Goal: Task Accomplishment & Management: Manage account settings

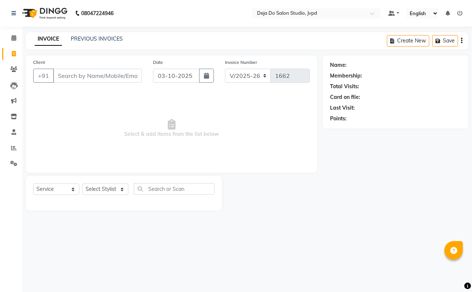
select select "7295"
select select "service"
click at [14, 69] on icon at bounding box center [13, 69] width 7 height 6
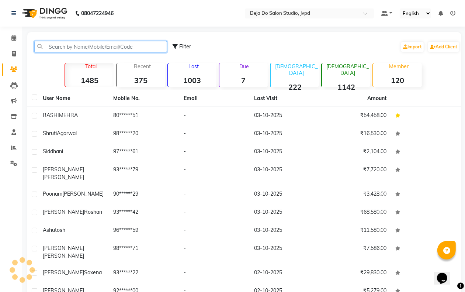
click at [72, 43] on input "text" at bounding box center [100, 46] width 133 height 11
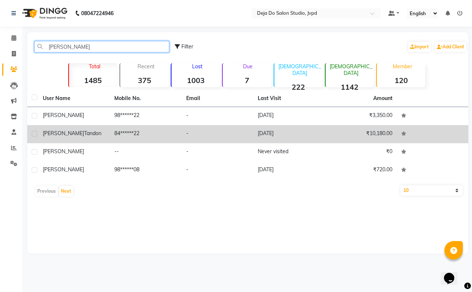
type input "[PERSON_NAME]"
click at [145, 137] on td "84******22" at bounding box center [146, 134] width 72 height 18
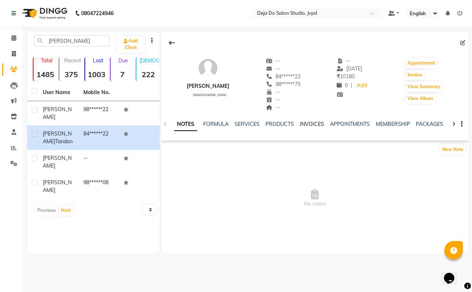
click at [319, 122] on link "INVOICES" at bounding box center [312, 124] width 24 height 7
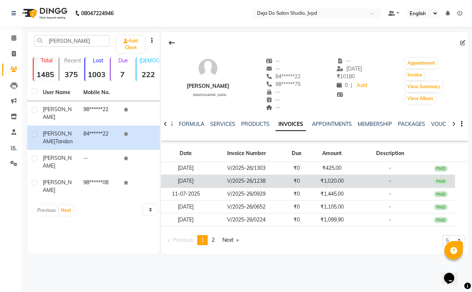
click at [323, 184] on td "₹1,020.00" at bounding box center [332, 180] width 42 height 13
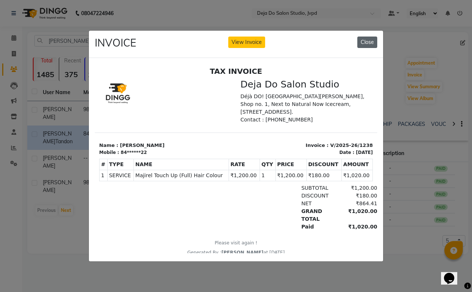
click at [367, 37] on button "Close" at bounding box center [367, 42] width 20 height 11
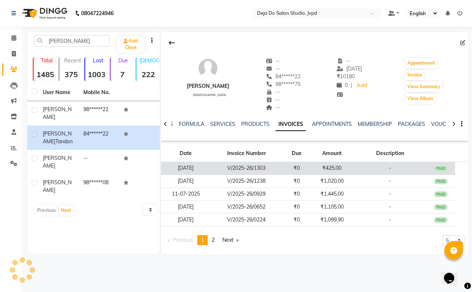
click at [342, 165] on td "₹425.00" at bounding box center [332, 168] width 42 height 13
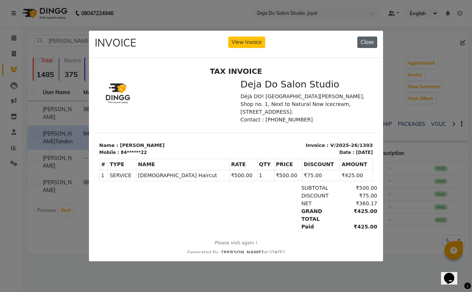
click at [370, 39] on button "Close" at bounding box center [367, 42] width 20 height 11
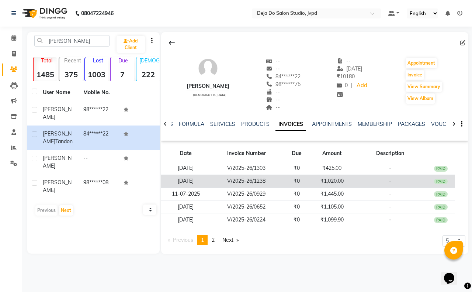
click at [353, 180] on td "-" at bounding box center [390, 180] width 74 height 13
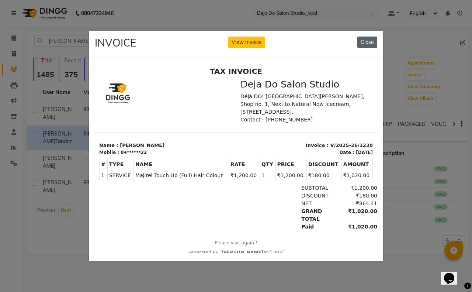
click at [364, 39] on button "Close" at bounding box center [367, 42] width 20 height 11
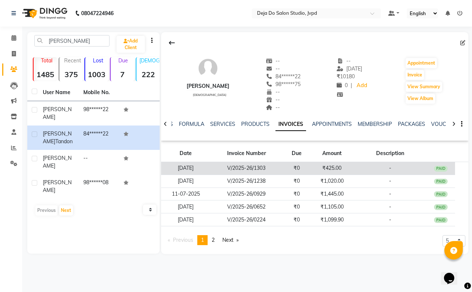
click at [348, 166] on td "₹425.00" at bounding box center [332, 168] width 42 height 13
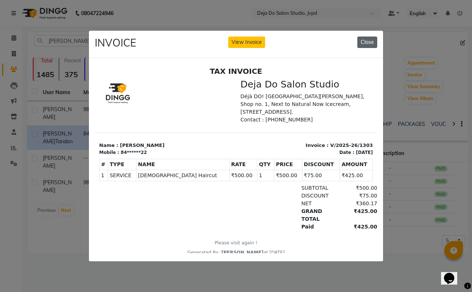
click at [374, 38] on button "Close" at bounding box center [367, 42] width 20 height 11
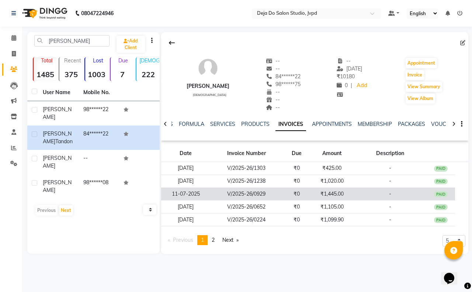
click at [349, 192] on td "₹1,445.00" at bounding box center [332, 193] width 42 height 13
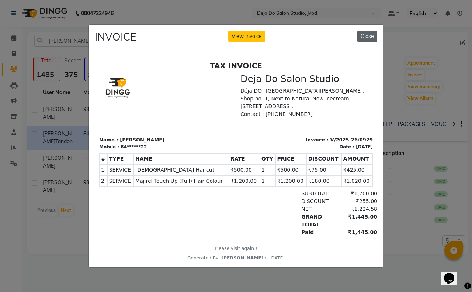
click at [370, 38] on button "Close" at bounding box center [367, 36] width 20 height 11
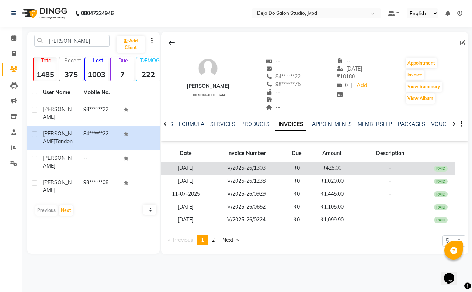
click at [346, 171] on td "₹425.00" at bounding box center [332, 168] width 42 height 13
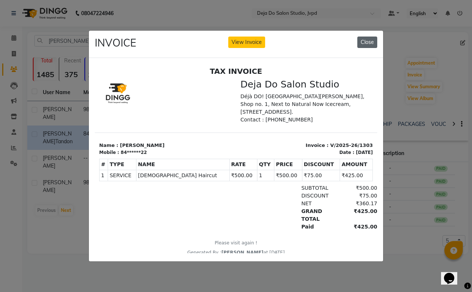
click at [368, 37] on button "Close" at bounding box center [367, 42] width 20 height 11
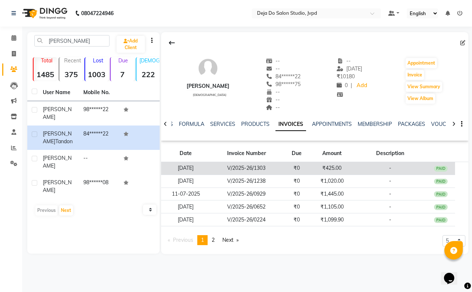
click at [308, 169] on td "₹0" at bounding box center [297, 168] width 28 height 13
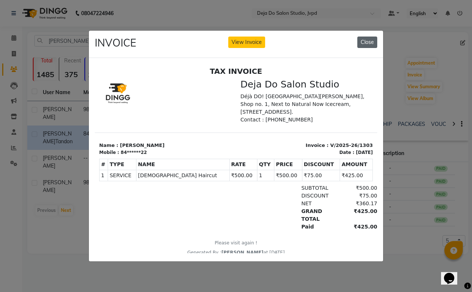
click at [374, 37] on button "Close" at bounding box center [367, 42] width 20 height 11
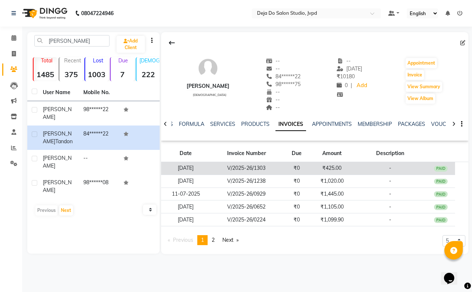
click at [366, 171] on td "-" at bounding box center [390, 168] width 74 height 13
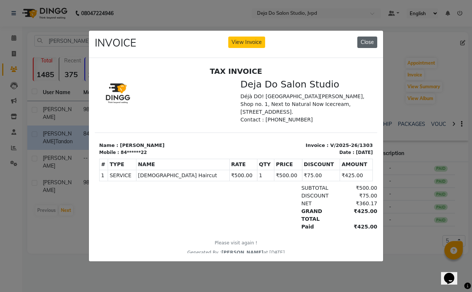
click at [377, 39] on button "Close" at bounding box center [367, 42] width 20 height 11
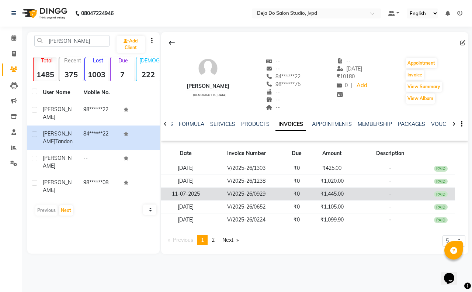
click at [343, 193] on td "₹1,445.00" at bounding box center [332, 193] width 42 height 13
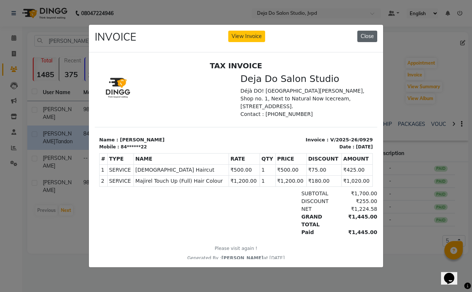
click at [366, 34] on button "Close" at bounding box center [367, 36] width 20 height 11
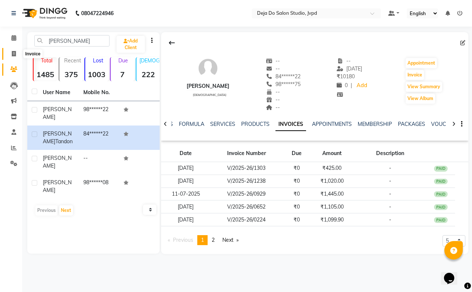
click at [15, 56] on span at bounding box center [13, 54] width 13 height 8
select select "service"
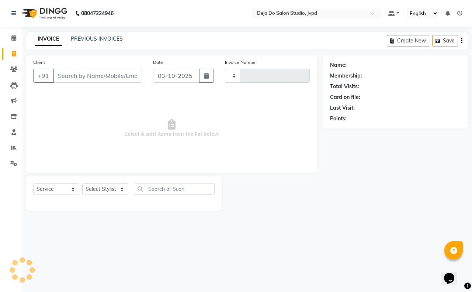
type input "1662"
select select "7295"
click at [91, 76] on input "Client" at bounding box center [97, 76] width 89 height 14
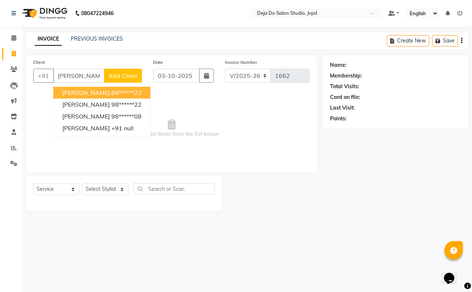
click at [111, 89] on ngb-highlight "84******22" at bounding box center [126, 92] width 30 height 7
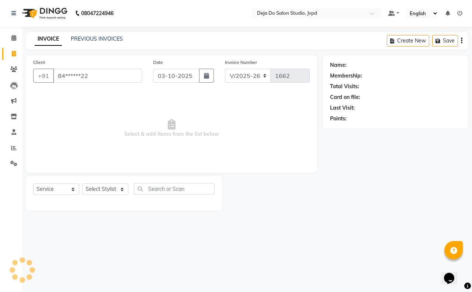
type input "84******22"
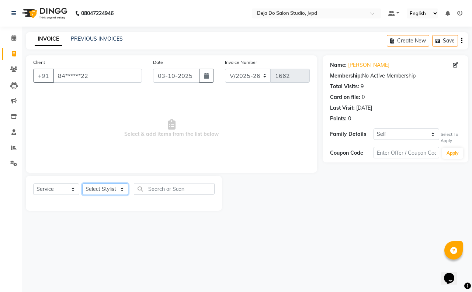
click at [117, 186] on select "Select Stylist Aditi Admin [PERSON_NAME] [PERSON_NAME] Danish [PERSON_NAME] [PE…" at bounding box center [105, 188] width 46 height 11
select select "62497"
click at [82, 183] on select "Select Stylist Aditi Admin [PERSON_NAME] [PERSON_NAME] Danish [PERSON_NAME] [PE…" at bounding box center [105, 188] width 46 height 11
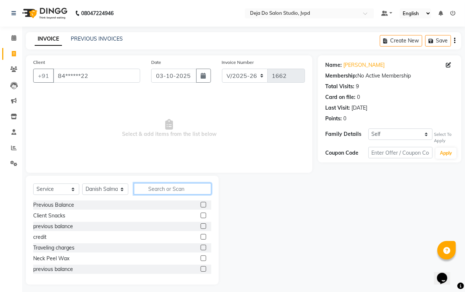
click at [155, 185] on input "text" at bounding box center [172, 188] width 77 height 11
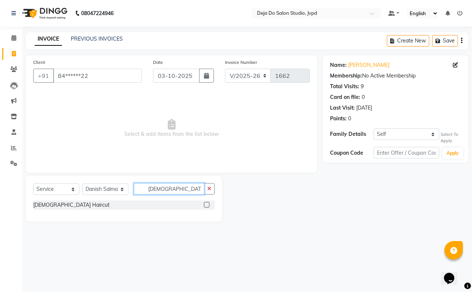
type input "[DEMOGRAPHIC_DATA]"
click at [207, 204] on label at bounding box center [207, 205] width 6 height 6
click at [207, 204] on input "checkbox" at bounding box center [206, 204] width 5 height 5
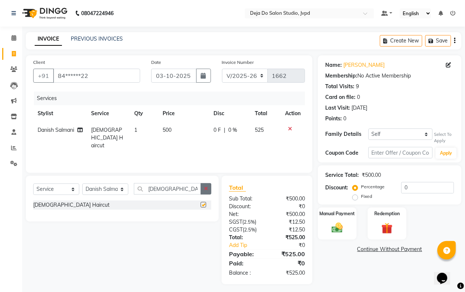
checkbox input "false"
click at [207, 191] on icon "button" at bounding box center [206, 188] width 4 height 5
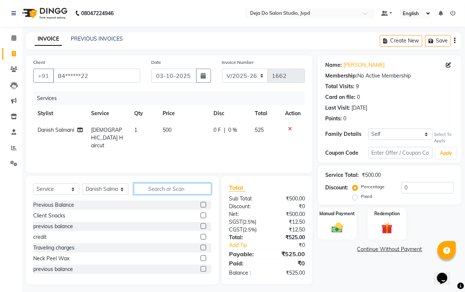
click at [191, 190] on input "text" at bounding box center [172, 188] width 77 height 11
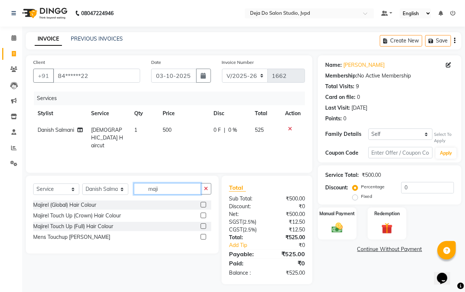
type input "maji"
click at [201, 224] on label at bounding box center [204, 226] width 6 height 6
click at [201, 224] on input "checkbox" at bounding box center [203, 226] width 5 height 5
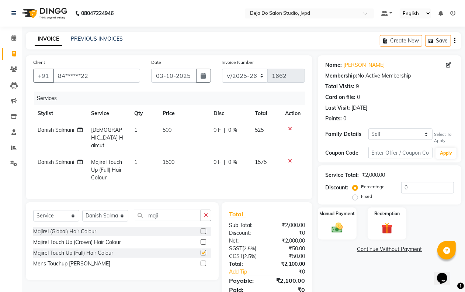
checkbox input "false"
drag, startPoint x: 178, startPoint y: 169, endPoint x: 179, endPoint y: 158, distance: 11.1
click at [178, 169] on td "1500" at bounding box center [183, 170] width 51 height 32
select select "62497"
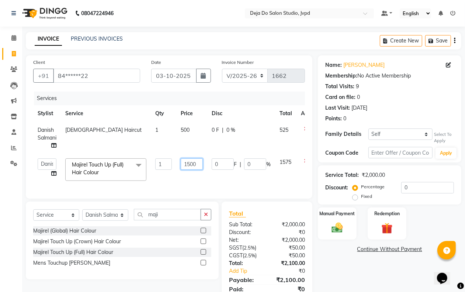
click at [190, 161] on input "1500" at bounding box center [192, 163] width 22 height 11
type input "1200"
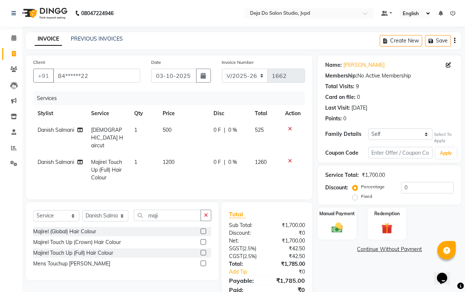
click at [339, 252] on link "Continue Without Payment" at bounding box center [389, 249] width 141 height 8
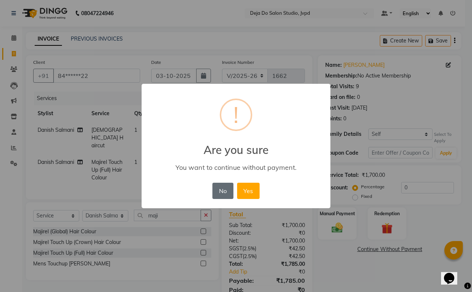
click at [221, 187] on button "No" at bounding box center [222, 191] width 21 height 16
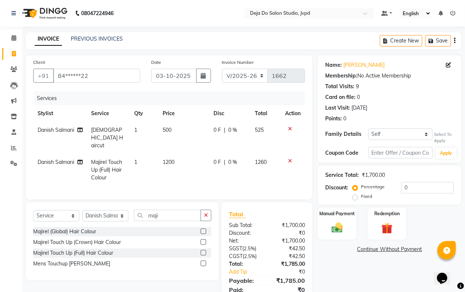
click at [380, 269] on div "Name: [PERSON_NAME] Membership: No Active Membership Total Visits: 9 Card on fi…" at bounding box center [392, 182] width 149 height 255
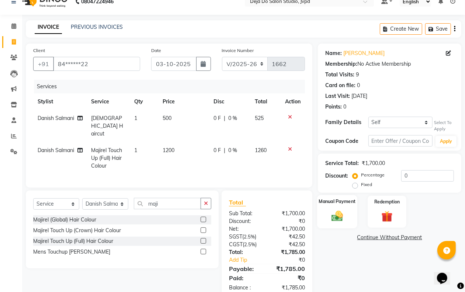
scroll to position [21, 0]
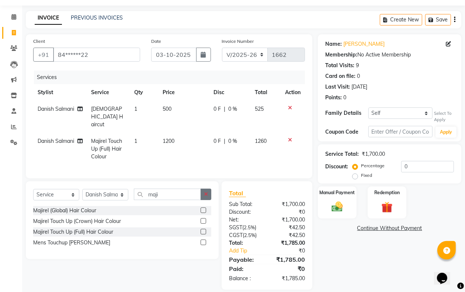
click at [207, 191] on icon "button" at bounding box center [206, 193] width 4 height 5
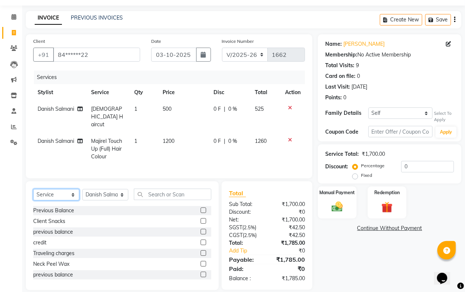
click at [47, 189] on select "Select Service Product Membership Package Voucher Prepaid Gift Card" at bounding box center [56, 194] width 46 height 11
drag, startPoint x: 125, startPoint y: 176, endPoint x: 121, endPoint y: 181, distance: 7.3
click at [125, 181] on div "Select Service Product Membership Package Voucher Prepaid Gift Card Select Styl…" at bounding box center [122, 235] width 193 height 109
click at [120, 189] on select "Select Stylist Aditi Admin [PERSON_NAME] [PERSON_NAME] Danish [PERSON_NAME] [PE…" at bounding box center [105, 194] width 46 height 11
select select "62537"
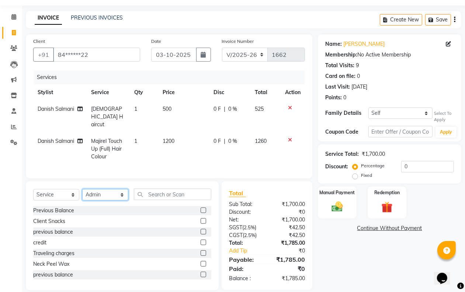
click at [82, 189] on select "Select Stylist Aditi Admin [PERSON_NAME] [PERSON_NAME] Danish [PERSON_NAME] [PE…" at bounding box center [105, 194] width 46 height 11
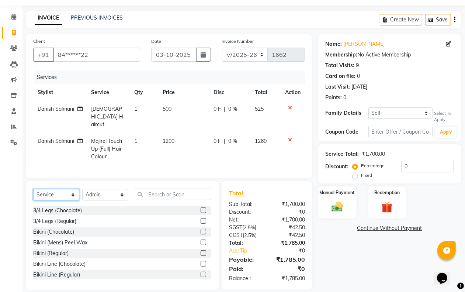
click at [62, 189] on select "Select Service Product Membership Package Voucher Prepaid Gift Card" at bounding box center [56, 194] width 46 height 11
click at [33, 189] on select "Select Service Product Membership Package Voucher Prepaid Gift Card" at bounding box center [56, 194] width 46 height 11
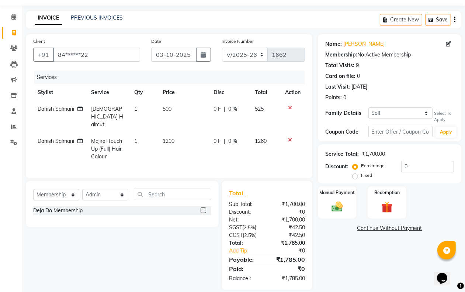
click at [204, 207] on label at bounding box center [204, 210] width 6 height 6
click at [204, 208] on input "checkbox" at bounding box center [203, 210] width 5 height 5
select select "select"
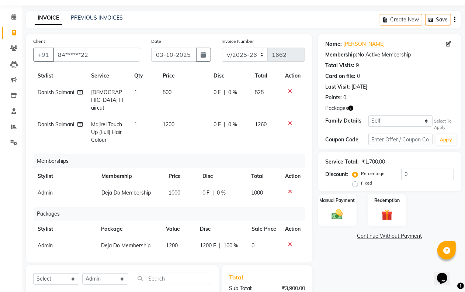
scroll to position [20, 0]
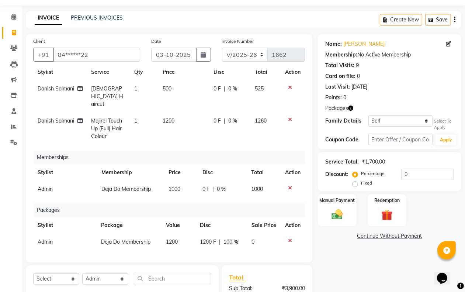
click at [288, 238] on icon at bounding box center [290, 240] width 4 height 5
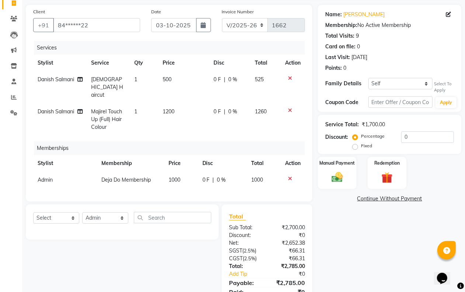
scroll to position [67, 0]
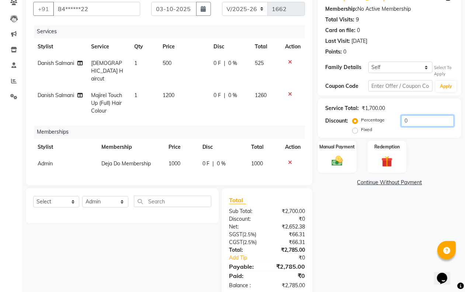
click at [408, 122] on input "0" at bounding box center [427, 120] width 53 height 11
type input "15"
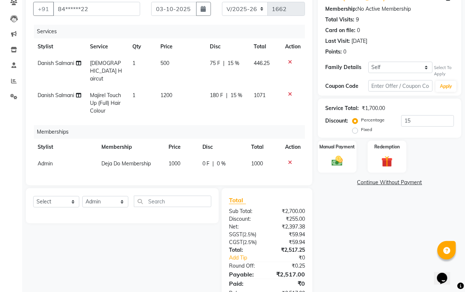
click at [383, 231] on div "Name: [PERSON_NAME] Membership: No Active Membership Total Visits: 9 Card on fi…" at bounding box center [392, 147] width 149 height 316
click at [179, 160] on span "1000" at bounding box center [175, 163] width 12 height 7
select select "62537"
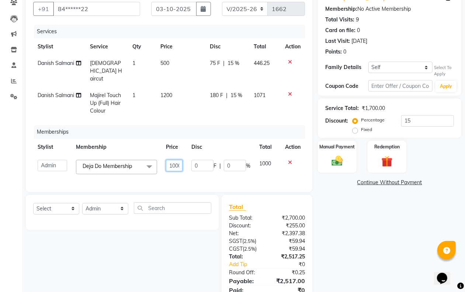
click at [178, 160] on input "1000" at bounding box center [174, 165] width 17 height 11
type input "1050"
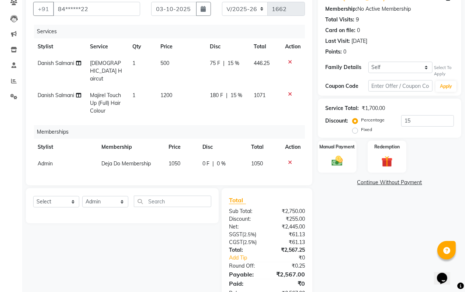
click at [373, 259] on div "Name: [PERSON_NAME] Membership: No Active Membership Total Visits: 9 Card on fi…" at bounding box center [392, 147] width 149 height 316
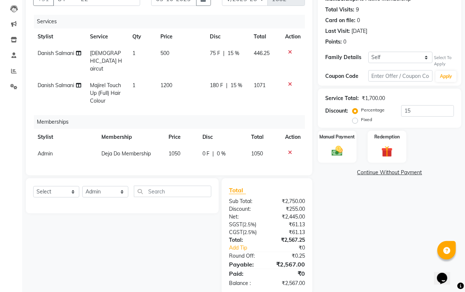
scroll to position [82, 0]
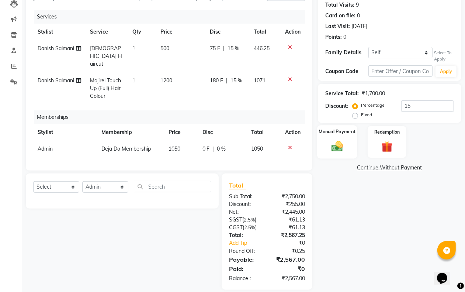
click at [339, 135] on div "Manual Payment" at bounding box center [337, 142] width 40 height 34
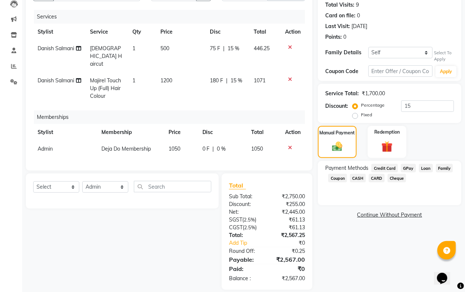
click at [354, 176] on span "CASH" at bounding box center [358, 178] width 16 height 8
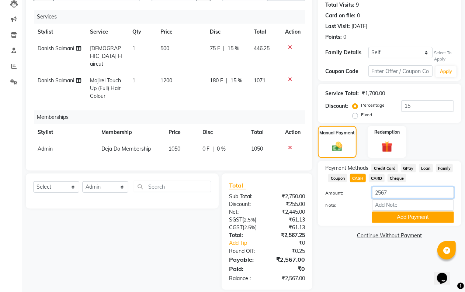
click at [394, 194] on input "2567" at bounding box center [413, 192] width 82 height 11
type input "2500"
click at [417, 212] on button "Add Payment" at bounding box center [413, 216] width 82 height 11
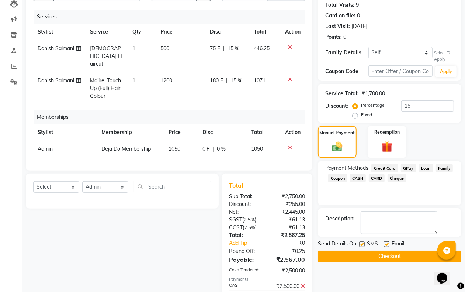
click at [408, 165] on span "GPay" at bounding box center [408, 168] width 15 height 8
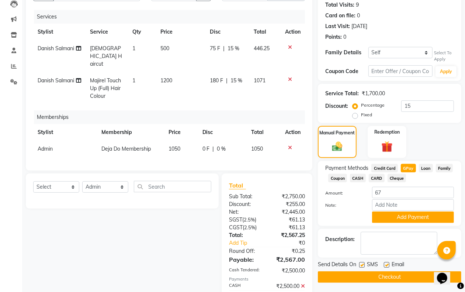
click at [364, 178] on span "CASH" at bounding box center [358, 178] width 16 height 8
click at [192, 234] on div "Select Service Product Package Voucher Prepaid Gift Card Select Stylist Aditi A…" at bounding box center [119, 244] width 198 height 142
click at [377, 192] on input "67" at bounding box center [413, 192] width 82 height 11
type input "17"
click at [388, 215] on button "Add Payment" at bounding box center [413, 216] width 82 height 11
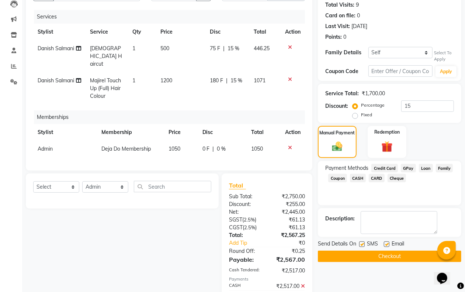
click at [364, 176] on span "CASH" at bounding box center [358, 178] width 16 height 8
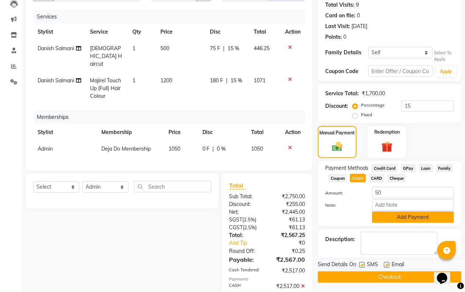
click at [397, 216] on button "Add Payment" at bounding box center [413, 216] width 82 height 11
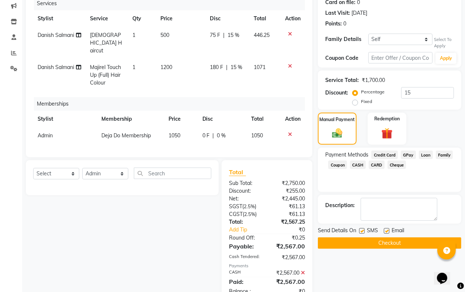
scroll to position [108, 0]
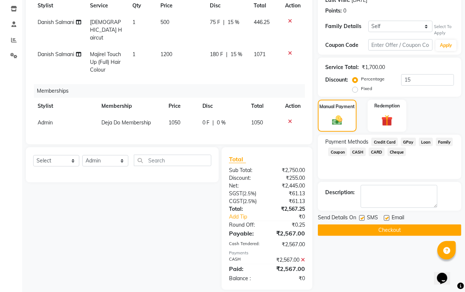
click at [388, 229] on button "Checkout" at bounding box center [389, 229] width 143 height 11
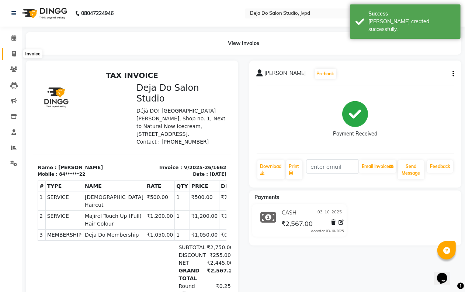
click at [16, 54] on span at bounding box center [13, 54] width 13 height 8
select select "service"
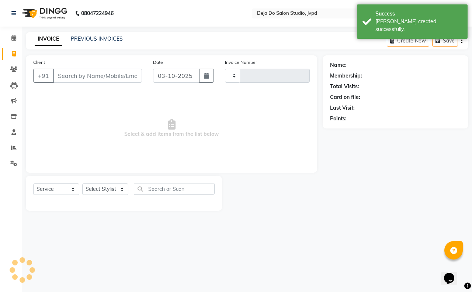
type input "1663"
select select "7295"
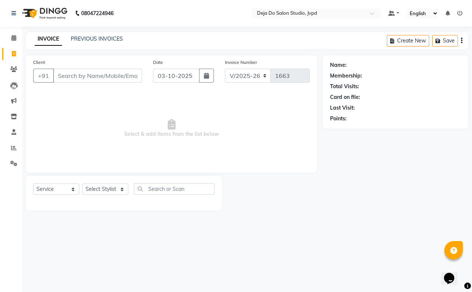
click at [59, 72] on input "Client" at bounding box center [97, 76] width 89 height 14
click at [16, 148] on icon at bounding box center [14, 148] width 6 height 6
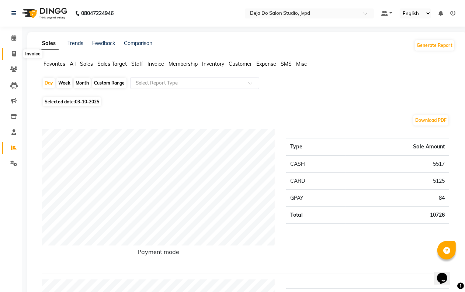
click at [11, 51] on span at bounding box center [13, 54] width 13 height 8
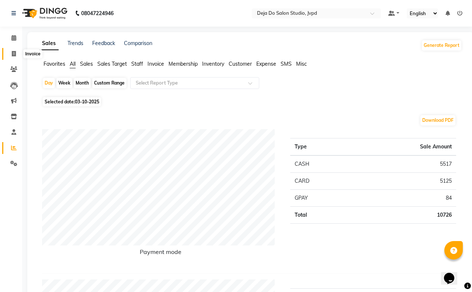
select select "7295"
select select "service"
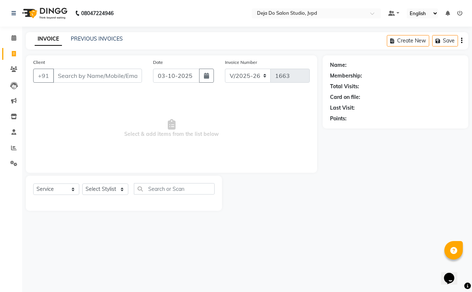
click at [80, 79] on input "Client" at bounding box center [97, 76] width 89 height 14
click at [66, 76] on input "Client" at bounding box center [97, 76] width 89 height 14
click at [82, 76] on input "Client" at bounding box center [97, 76] width 89 height 14
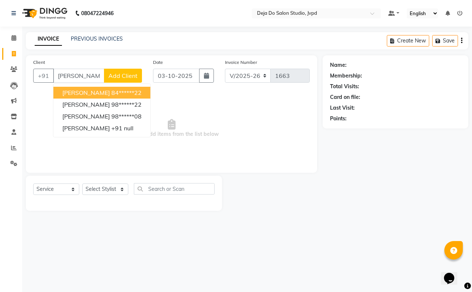
click at [87, 90] on span "[PERSON_NAME]" at bounding box center [86, 92] width 48 height 7
type input "84******22"
select select "1: Object"
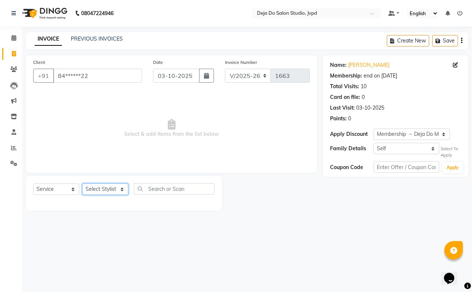
click at [96, 194] on select "Select Stylist Aditi Admin [PERSON_NAME] [PERSON_NAME] Danish [PERSON_NAME] [PE…" at bounding box center [105, 188] width 46 height 11
select select "62497"
click at [82, 183] on select "Select Stylist Aditi Admin [PERSON_NAME] [PERSON_NAME] Danish [PERSON_NAME] [PE…" at bounding box center [105, 188] width 46 height 11
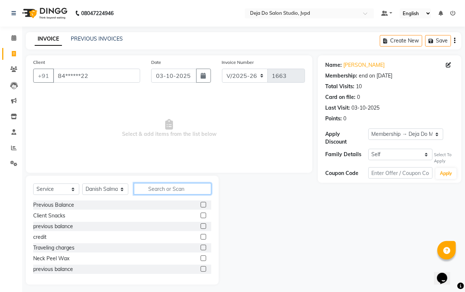
click at [159, 190] on input "text" at bounding box center [172, 188] width 77 height 11
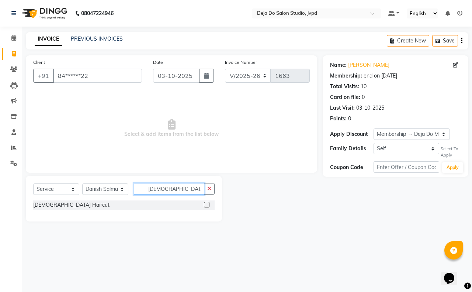
type input "[DEMOGRAPHIC_DATA]"
click at [208, 204] on label at bounding box center [207, 205] width 6 height 6
click at [208, 204] on input "checkbox" at bounding box center [206, 204] width 5 height 5
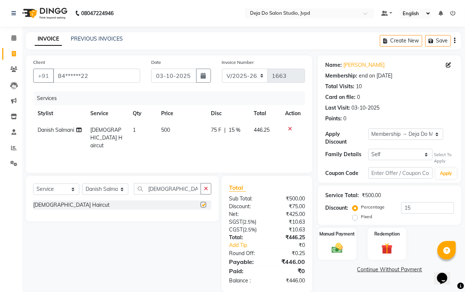
checkbox input "false"
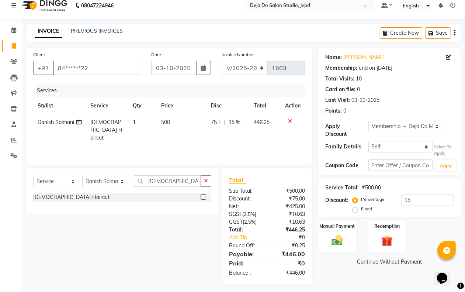
scroll to position [11, 0]
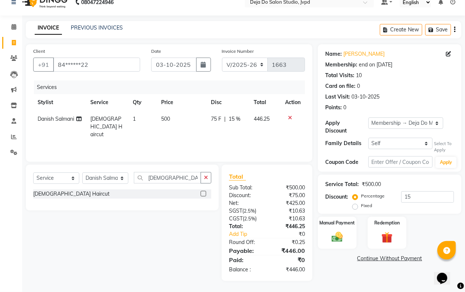
click at [198, 87] on div "Services" at bounding box center [172, 87] width 277 height 14
click at [124, 58] on input "84******22" at bounding box center [96, 65] width 87 height 14
type input "84"
type input "0"
type input "8"
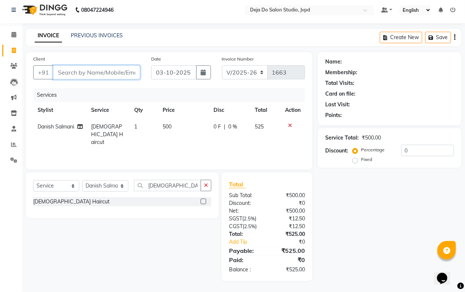
scroll to position [3, 0]
click at [74, 32] on link "PREVIOUS INVOICES" at bounding box center [97, 35] width 52 height 7
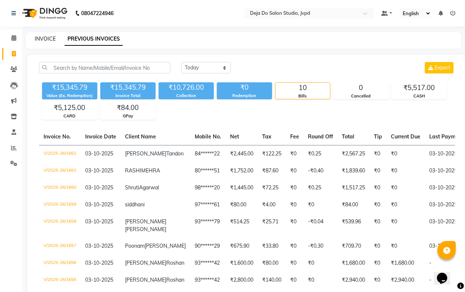
click at [51, 39] on link "INVOICE" at bounding box center [45, 38] width 21 height 7
select select "7295"
select select "service"
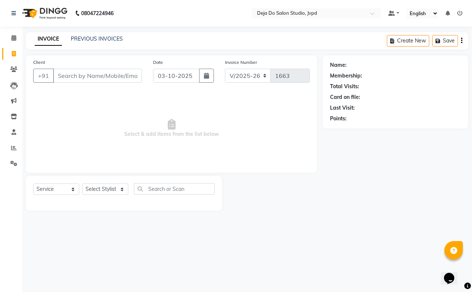
drag, startPoint x: 77, startPoint y: 77, endPoint x: 86, endPoint y: 77, distance: 9.2
click at [86, 77] on input "Client" at bounding box center [97, 76] width 89 height 14
click at [13, 69] on icon at bounding box center [13, 69] width 7 height 6
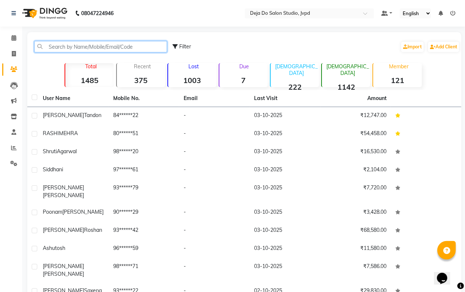
click at [72, 44] on input "text" at bounding box center [100, 46] width 133 height 11
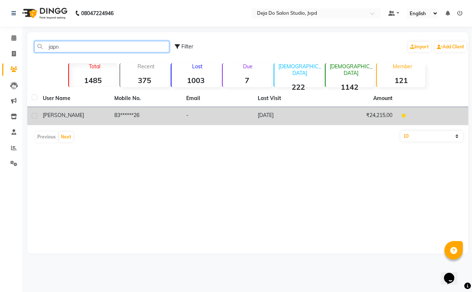
type input "japn"
click at [290, 111] on td "[DATE]" at bounding box center [289, 116] width 72 height 18
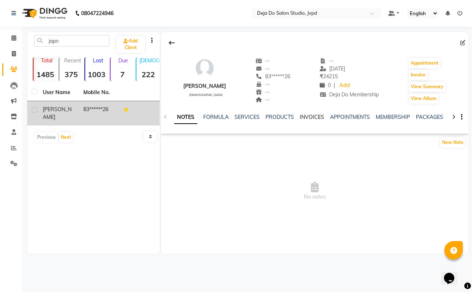
click at [315, 116] on link "INVOICES" at bounding box center [312, 117] width 24 height 7
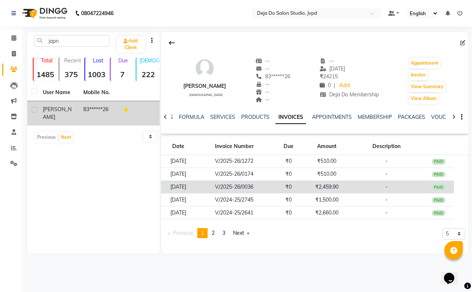
click at [360, 188] on td "-" at bounding box center [387, 186] width 74 height 13
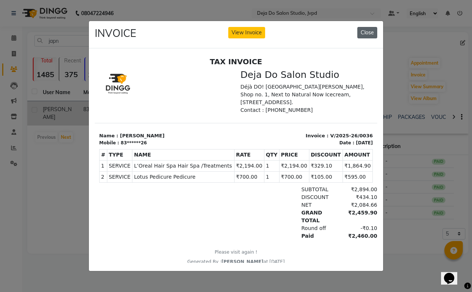
click at [367, 33] on button "Close" at bounding box center [367, 32] width 20 height 11
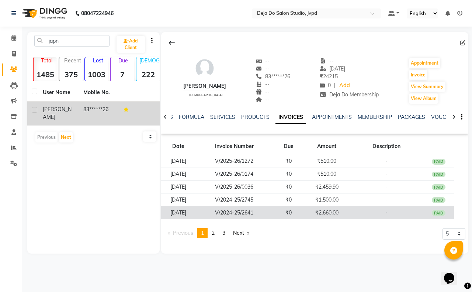
click at [329, 213] on td "₹2,660.00" at bounding box center [327, 212] width 46 height 13
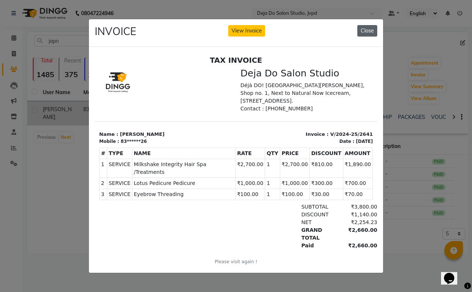
click at [370, 25] on button "Close" at bounding box center [367, 30] width 20 height 11
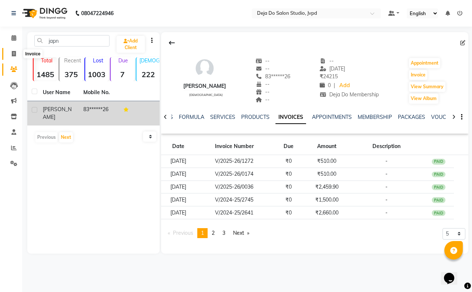
click at [15, 56] on icon at bounding box center [14, 54] width 4 height 6
select select "service"
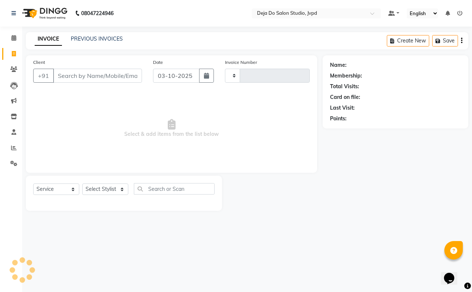
type input "1663"
select select "7295"
